Goal: Navigation & Orientation: Find specific page/section

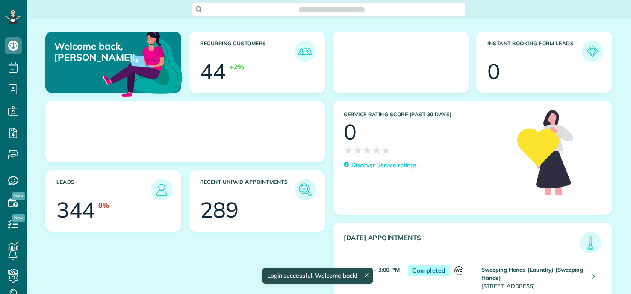
scroll to position [4, 4]
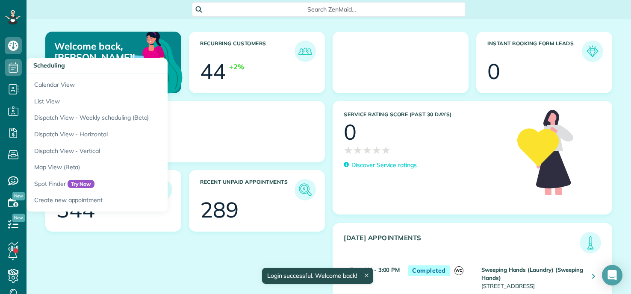
click at [35, 74] on h3 "Scheduling" at bounding box center [96, 65] width 141 height 15
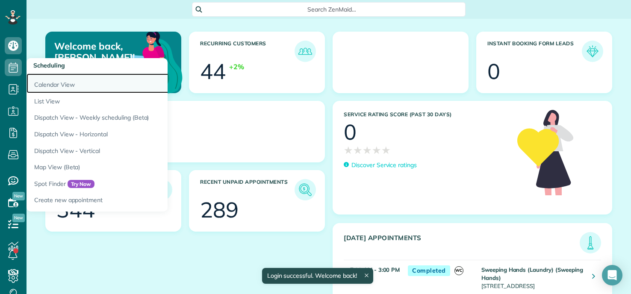
click at [39, 81] on link "Calendar View" at bounding box center [133, 84] width 214 height 20
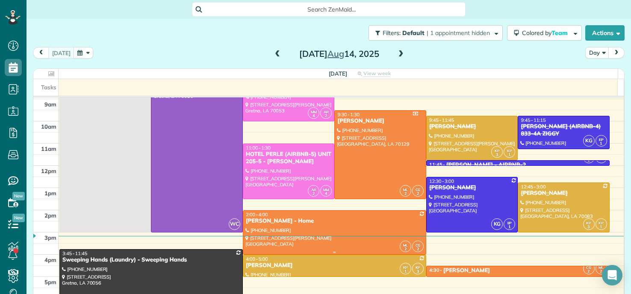
scroll to position [85, 0]
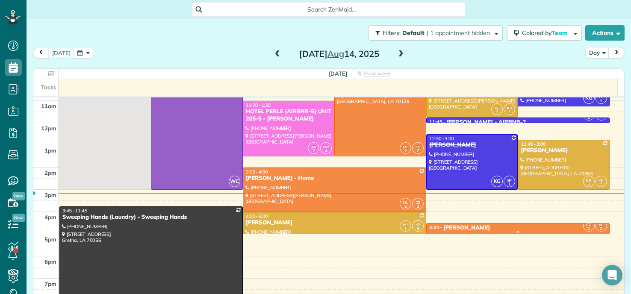
click at [507, 229] on div "4:30 - 5:00 [PERSON_NAME]" at bounding box center [518, 227] width 178 height 7
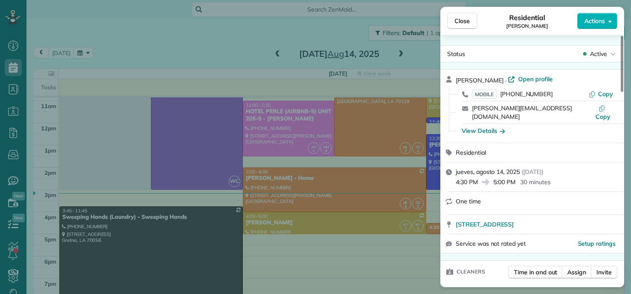
click at [334, 204] on div "Close Residential [PERSON_NAME] Actions Status Active [PERSON_NAME] · Open prof…" at bounding box center [315, 147] width 631 height 294
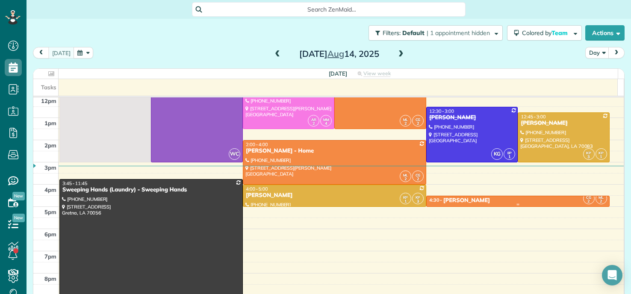
scroll to position [128, 0]
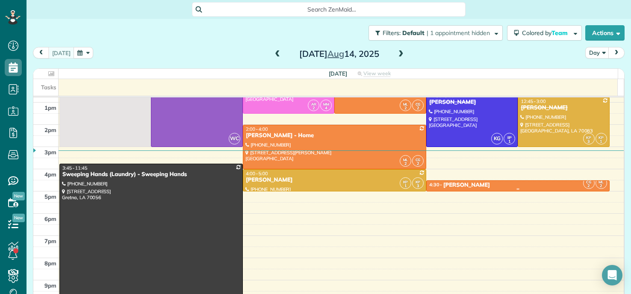
click at [485, 188] on div at bounding box center [518, 189] width 182 height 3
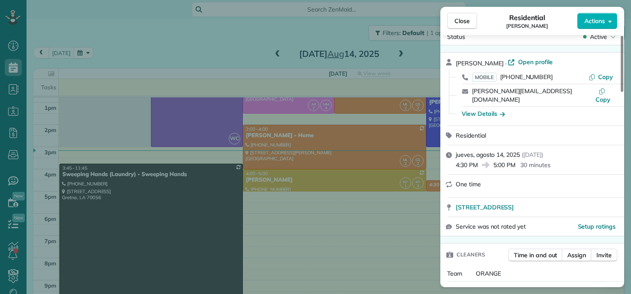
scroll to position [9, 0]
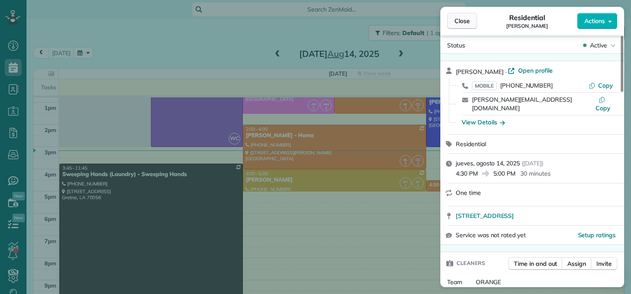
click at [462, 18] on span "Close" at bounding box center [461, 21] width 15 height 9
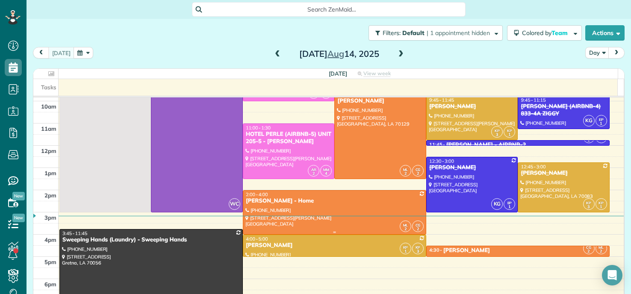
scroll to position [43, 0]
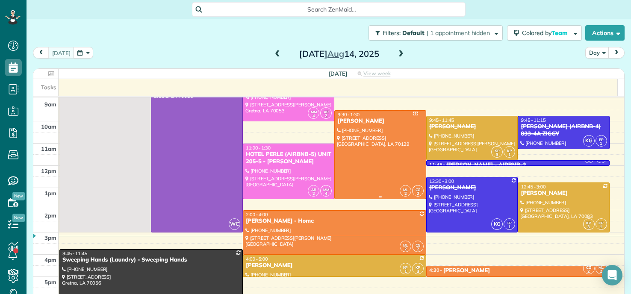
click at [368, 173] on div at bounding box center [380, 155] width 91 height 88
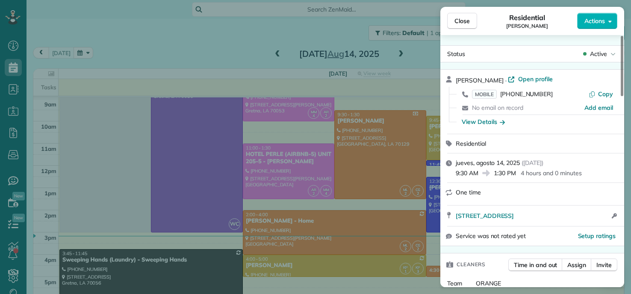
scroll to position [87, 0]
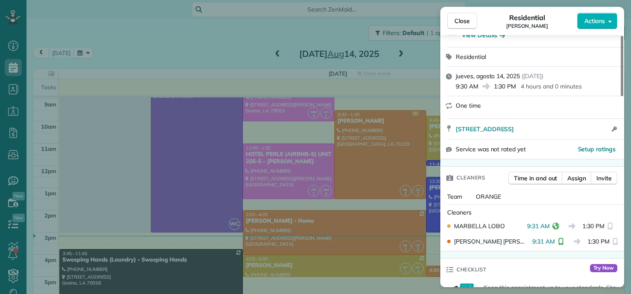
click at [350, 172] on div "Close Residential [PERSON_NAME] Actions Status Active [PERSON_NAME] · Open prof…" at bounding box center [315, 147] width 631 height 294
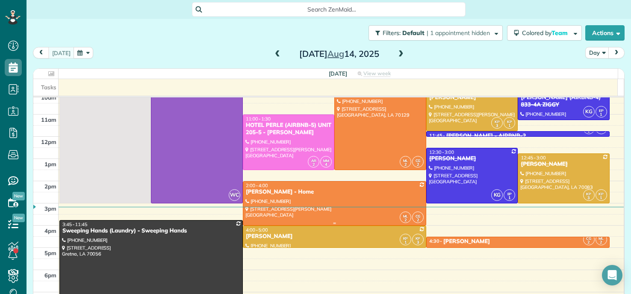
scroll to position [85, 0]
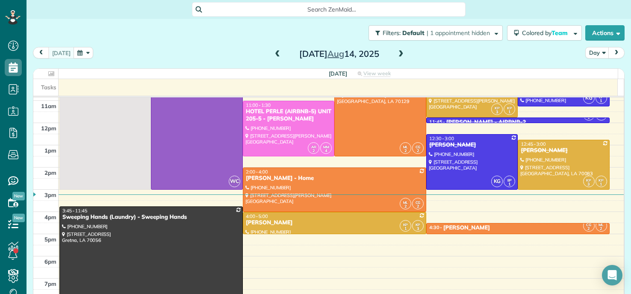
click at [62, 25] on div "Filters: Default | 1 appointment hidden Colored by Team Color by Cleaner Color …" at bounding box center [328, 33] width 604 height 28
click at [345, 177] on div "[PERSON_NAME] - Home" at bounding box center [334, 178] width 178 height 7
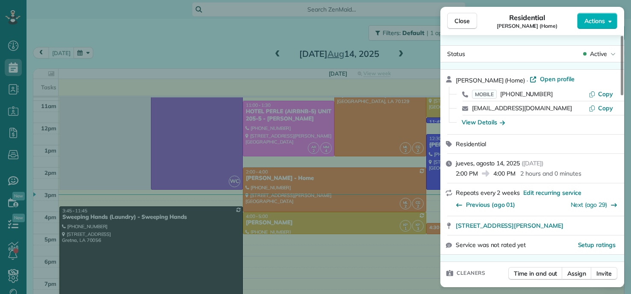
click at [456, 230] on div "[STREET_ADDRESS][PERSON_NAME]" at bounding box center [532, 225] width 184 height 19
click at [456, 233] on div "[STREET_ADDRESS][PERSON_NAME]" at bounding box center [532, 225] width 184 height 19
drag, startPoint x: 456, startPoint y: 231, endPoint x: 582, endPoint y: 225, distance: 125.8
click at [584, 225] on div "[STREET_ADDRESS][PERSON_NAME] Open in maps Open in maps" at bounding box center [532, 225] width 184 height 19
click at [326, 185] on div "Close Residential [PERSON_NAME] (Home) Actions Status Active [PERSON_NAME] (Hom…" at bounding box center [315, 147] width 631 height 294
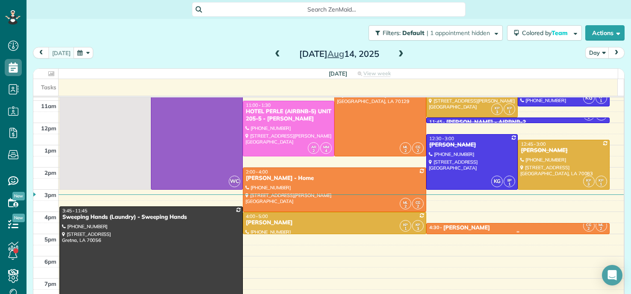
click at [458, 230] on div at bounding box center [518, 231] width 182 height 3
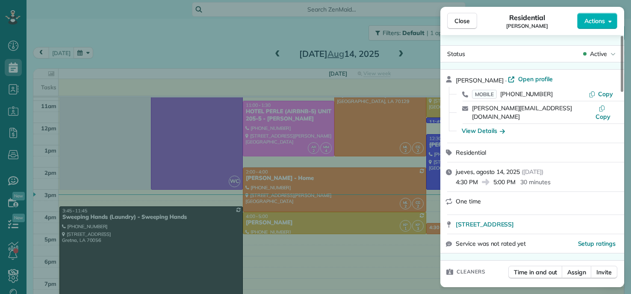
drag, startPoint x: 455, startPoint y: 221, endPoint x: 193, endPoint y: 199, distance: 263.3
click at [602, 215] on div "[STREET_ADDRESS]" at bounding box center [532, 224] width 184 height 19
click at [301, 203] on div "Close Residential [PERSON_NAME] Actions Status Active [PERSON_NAME] · Open prof…" at bounding box center [315, 147] width 631 height 294
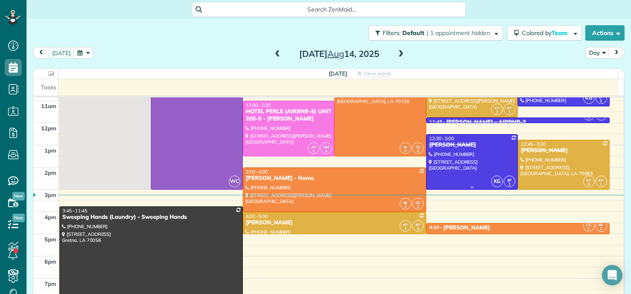
click at [454, 162] on div at bounding box center [472, 162] width 91 height 55
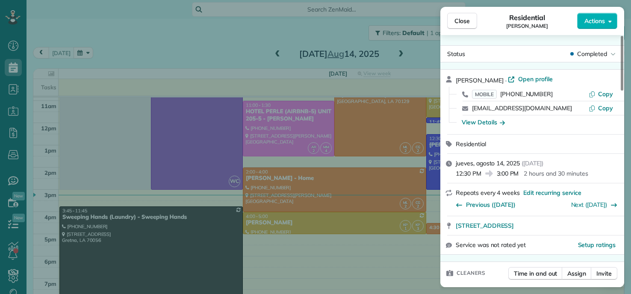
drag, startPoint x: 458, startPoint y: 231, endPoint x: 455, endPoint y: 225, distance: 6.5
click at [455, 225] on div "[STREET_ADDRESS]" at bounding box center [532, 225] width 184 height 19
click at [458, 234] on div "[STREET_ADDRESS]" at bounding box center [532, 225] width 184 height 19
drag, startPoint x: 456, startPoint y: 231, endPoint x: 600, endPoint y: 230, distance: 144.0
click at [600, 230] on div "[STREET_ADDRESS]" at bounding box center [532, 225] width 184 height 19
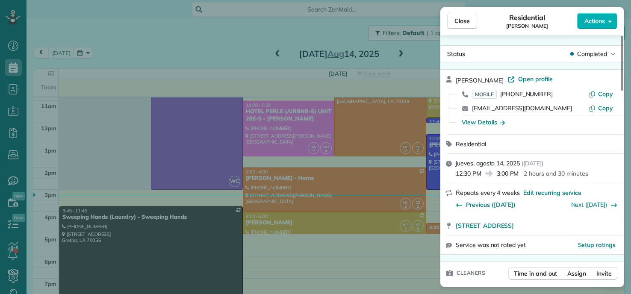
click at [264, 173] on div "Close Residential [PERSON_NAME] Actions Status Completed [PERSON_NAME] · Open p…" at bounding box center [315, 147] width 631 height 294
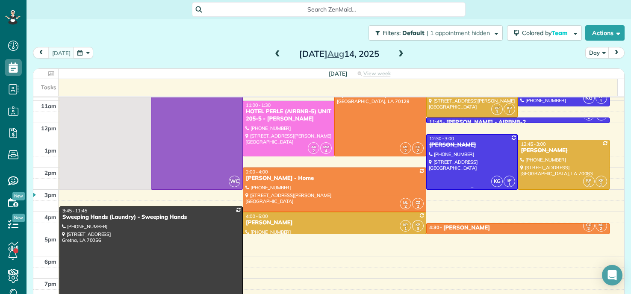
click at [477, 166] on div at bounding box center [472, 162] width 91 height 55
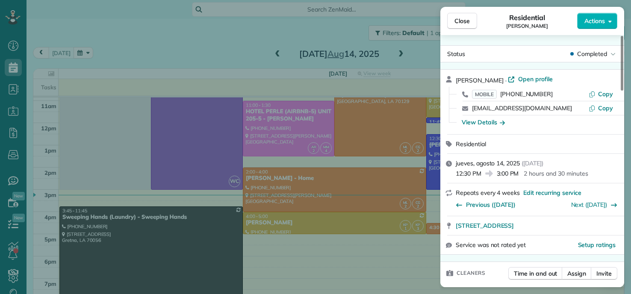
scroll to position [173, 0]
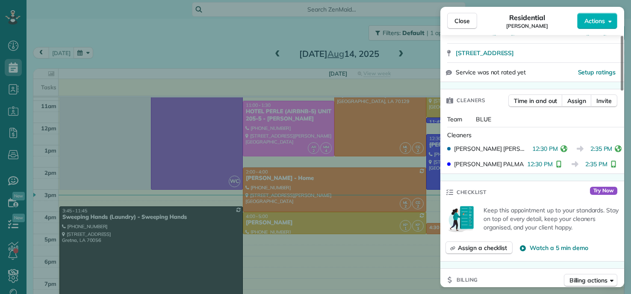
click at [300, 32] on div "Close Residential [PERSON_NAME] Actions Status Completed [PERSON_NAME] · Open p…" at bounding box center [315, 147] width 631 height 294
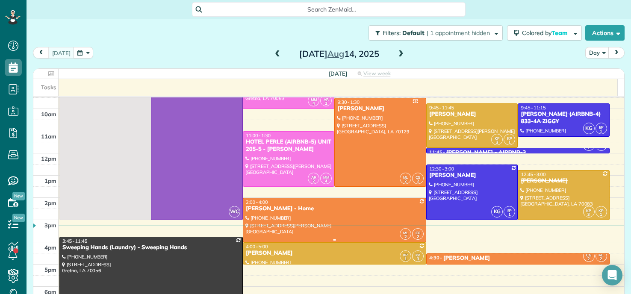
scroll to position [43, 0]
